Goal: Transaction & Acquisition: Purchase product/service

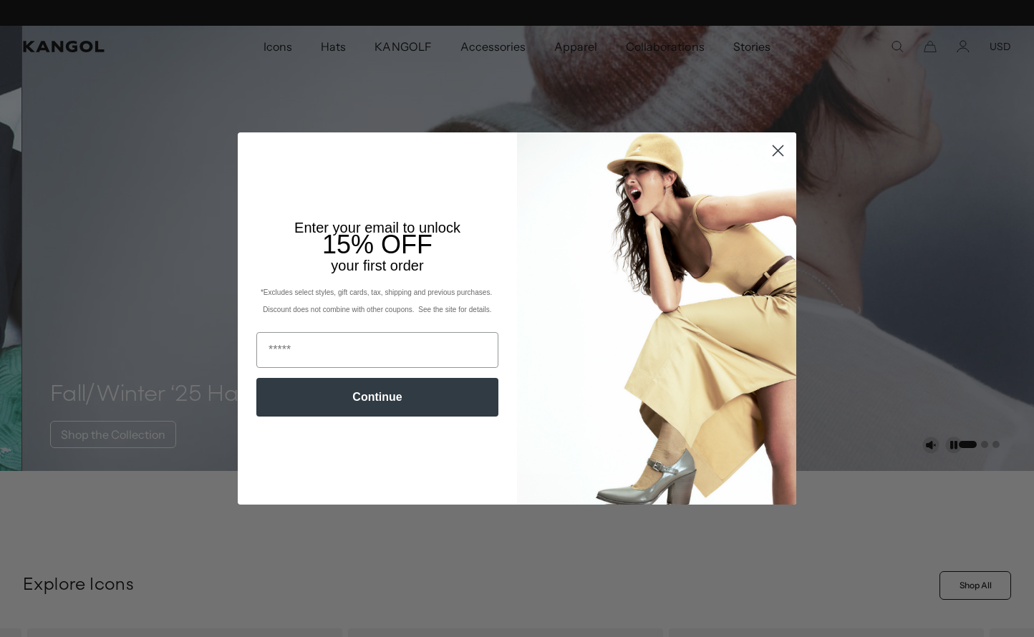
scroll to position [0, 295]
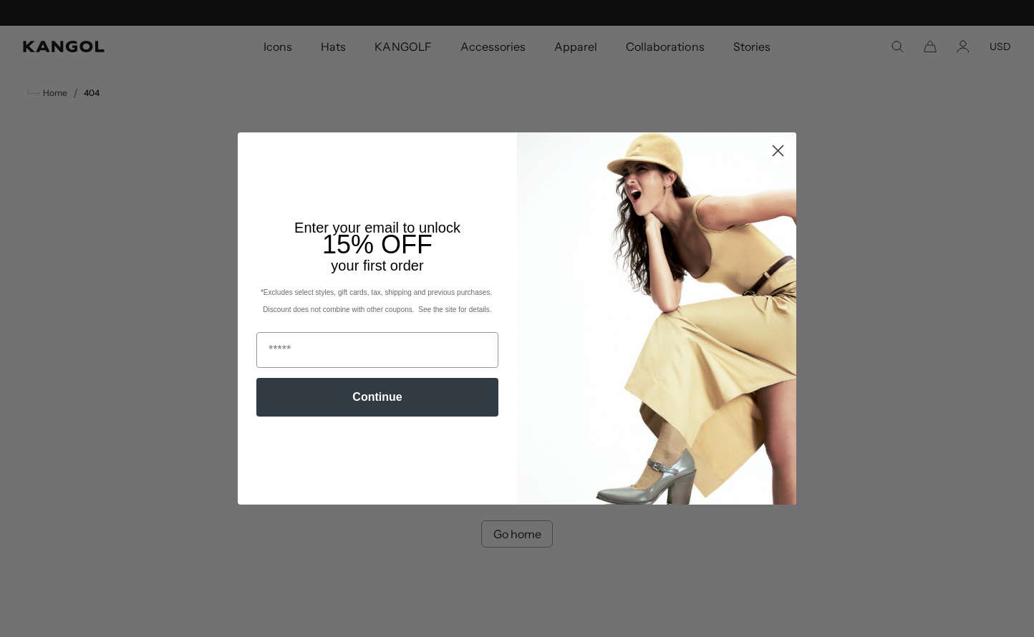
scroll to position [0, 295]
